Goal: Check status: Check status

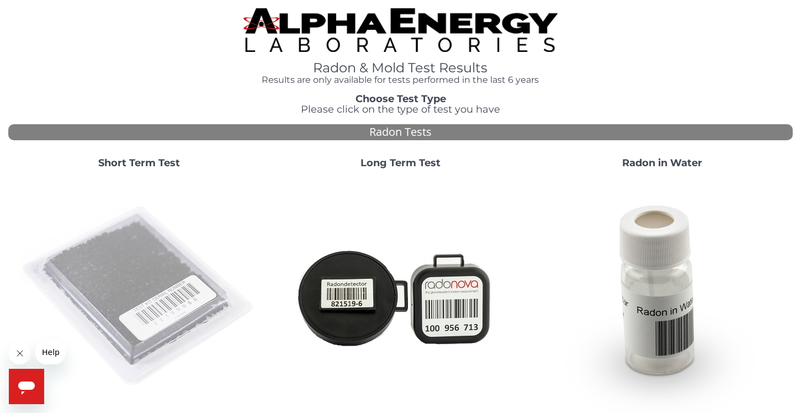
click at [137, 285] on img at bounding box center [138, 296] width 237 height 237
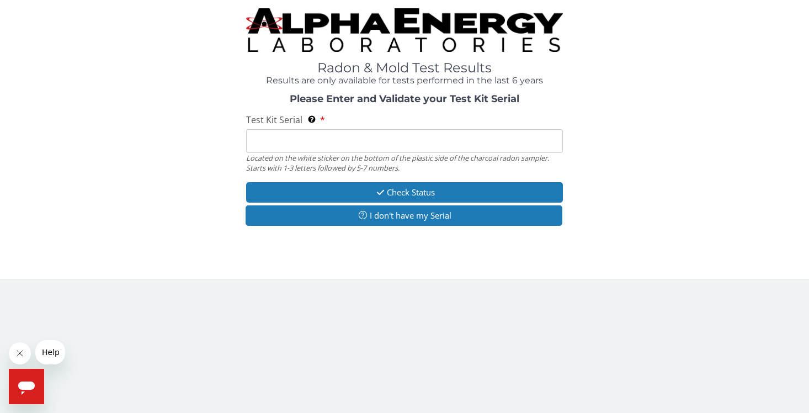
click at [278, 145] on input "Test Kit Serial Located on the white sticker on the bottom of the plastic side …" at bounding box center [404, 141] width 317 height 24
paste input "199977"
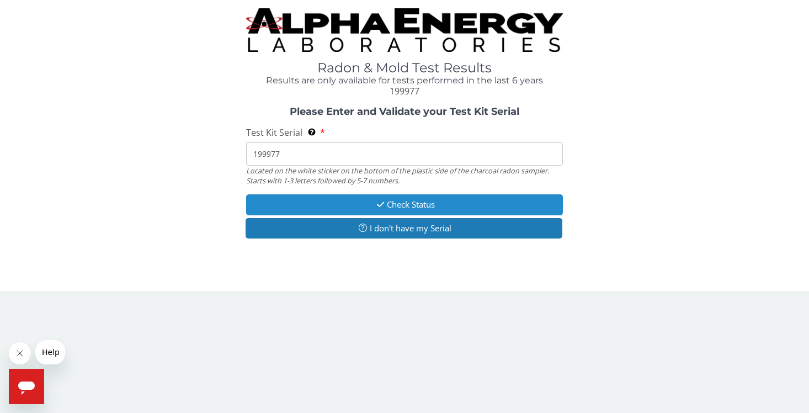
type input "199977"
click at [395, 203] on button "Check Status" at bounding box center [404, 204] width 317 height 20
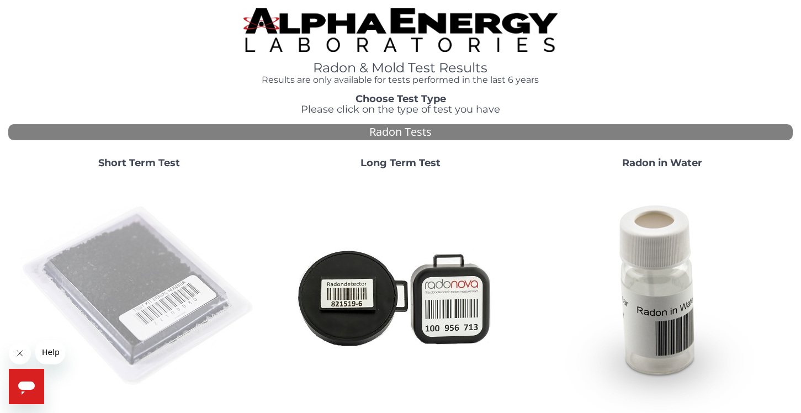
click at [132, 305] on img at bounding box center [138, 296] width 237 height 237
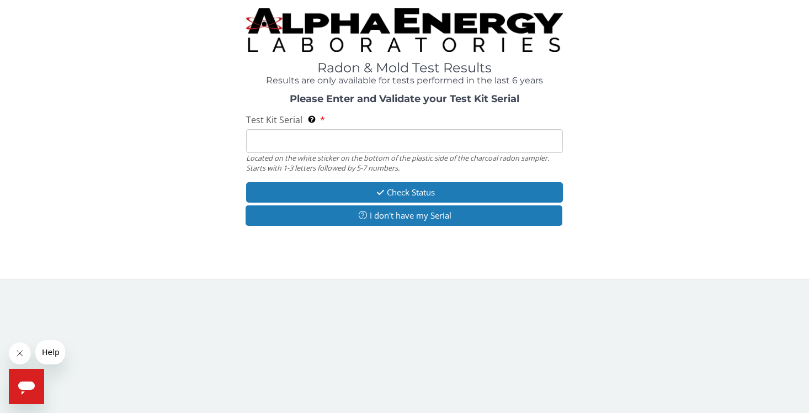
click at [278, 145] on input "Test Kit Serial Located on the white sticker on the bottom of the plastic side …" at bounding box center [404, 141] width 317 height 24
paste input "RA199977"
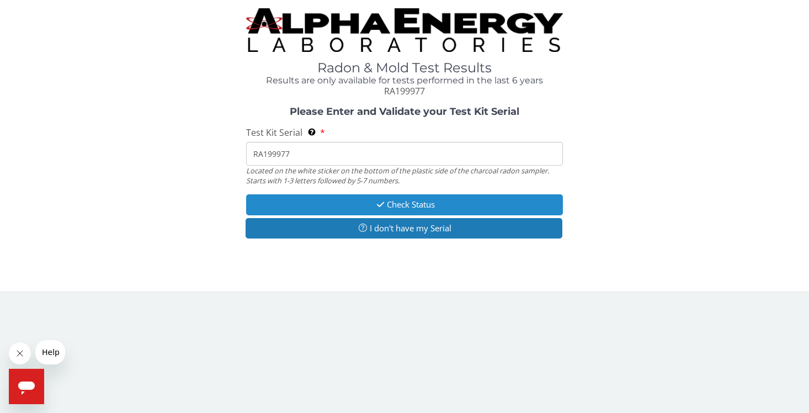
type input "RA199977"
click at [404, 205] on button "Check Status" at bounding box center [404, 204] width 317 height 20
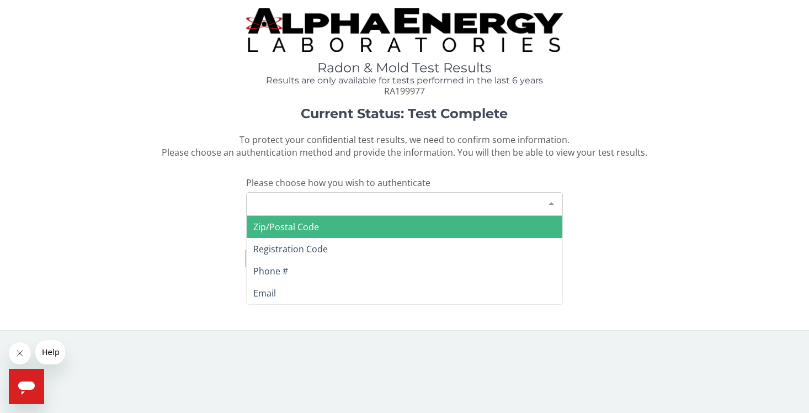
click at [553, 204] on div at bounding box center [551, 203] width 22 height 21
click at [263, 226] on span "Zip/Postal Code" at bounding box center [286, 227] width 66 height 12
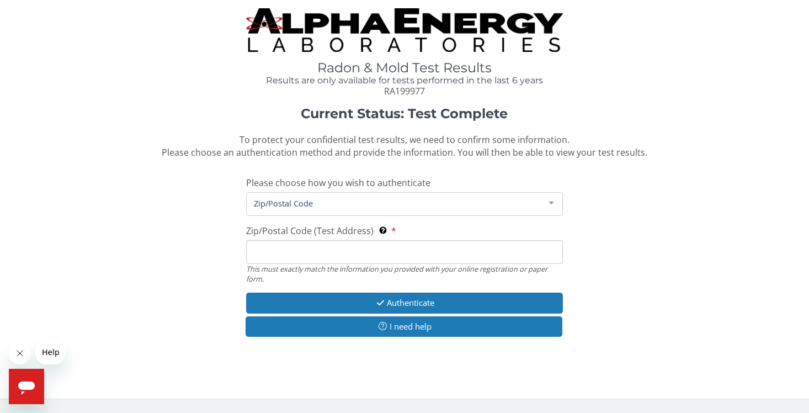
click at [286, 253] on input "Zip/Postal Code (Test Address) This must exactly match the information you prov…" at bounding box center [404, 252] width 317 height 24
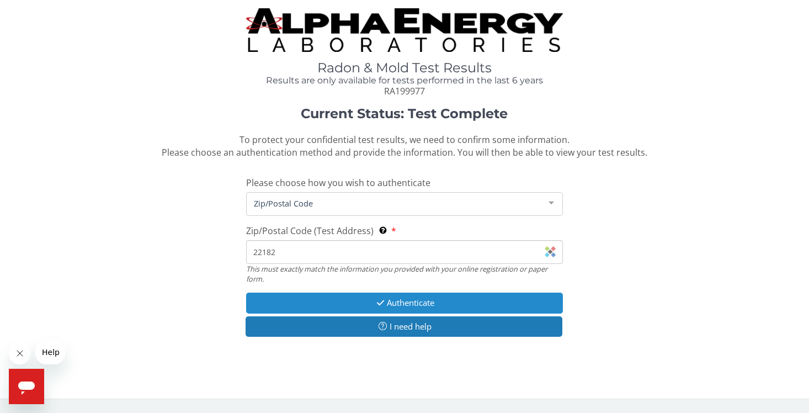
type input "22182"
click at [301, 296] on button "Authenticate" at bounding box center [404, 302] width 317 height 20
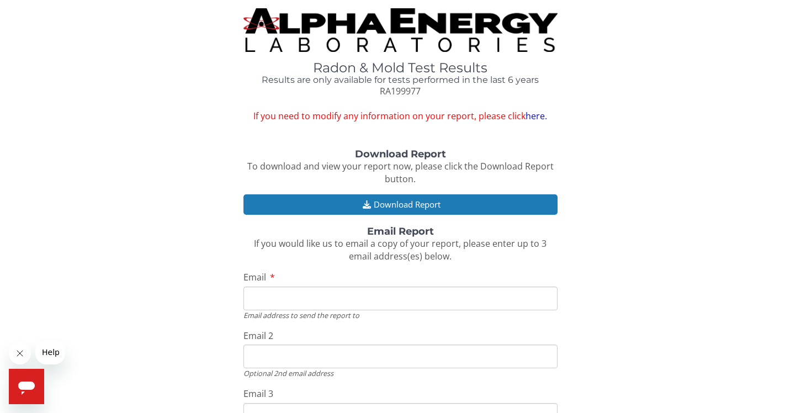
click at [264, 298] on input "Email" at bounding box center [399, 298] width 313 height 24
click at [692, 255] on div "Download Report To download and view your report now, please click the Download…" at bounding box center [400, 313] width 784 height 328
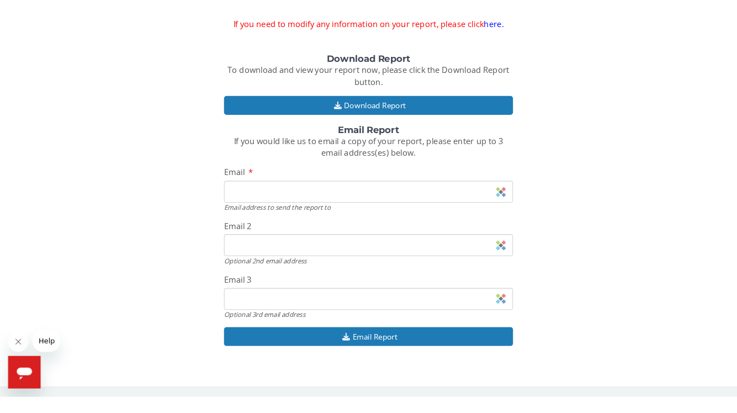
scroll to position [104, 0]
